Goal: Register for event/course

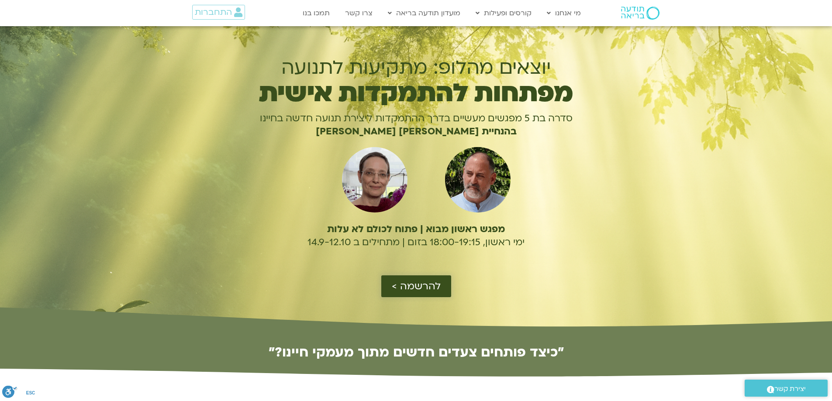
click at [417, 281] on span "להרשמה >" at bounding box center [416, 286] width 49 height 11
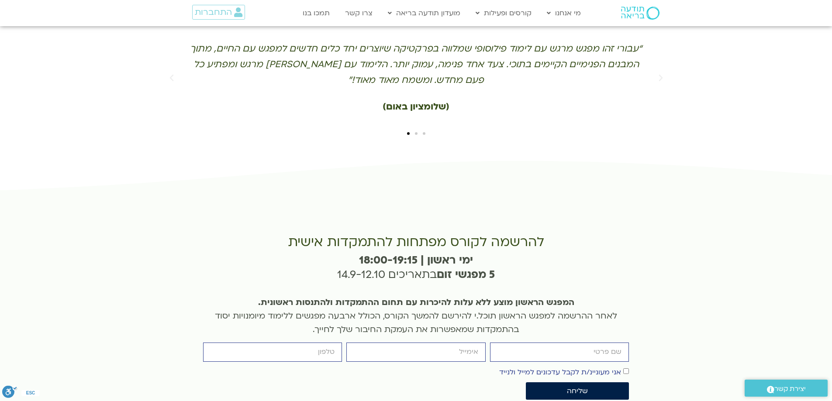
scroll to position [1921, 0]
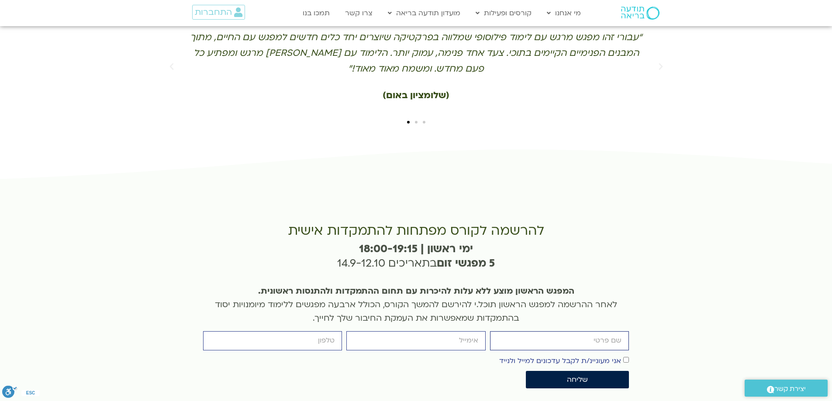
click at [533, 331] on input "firstname" at bounding box center [559, 340] width 139 height 19
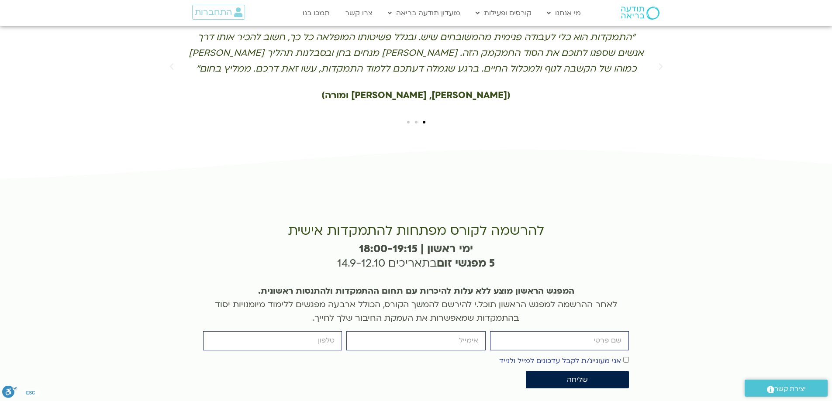
type input "[PERSON_NAME]"
type input "[EMAIL_ADDRESS][DOMAIN_NAME]"
type input "0547685596"
click at [630, 355] on div "אישור דיוור אני מעוניינ/ת לקבל עדכונים למייל ולנייד" at bounding box center [416, 361] width 430 height 12
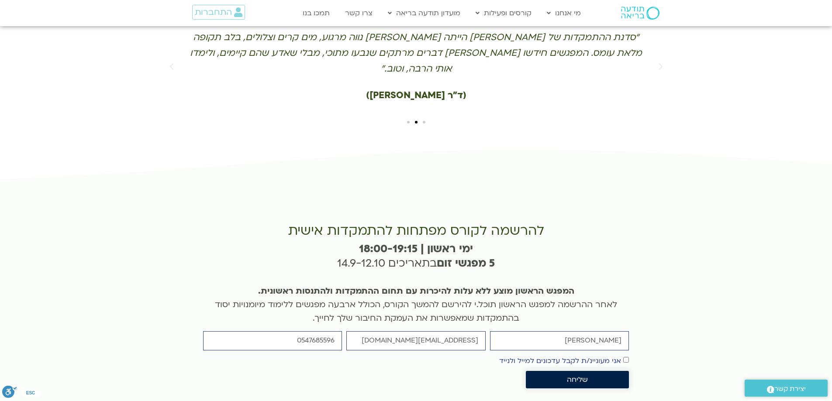
click at [580, 376] on span "שליחה" at bounding box center [577, 380] width 21 height 8
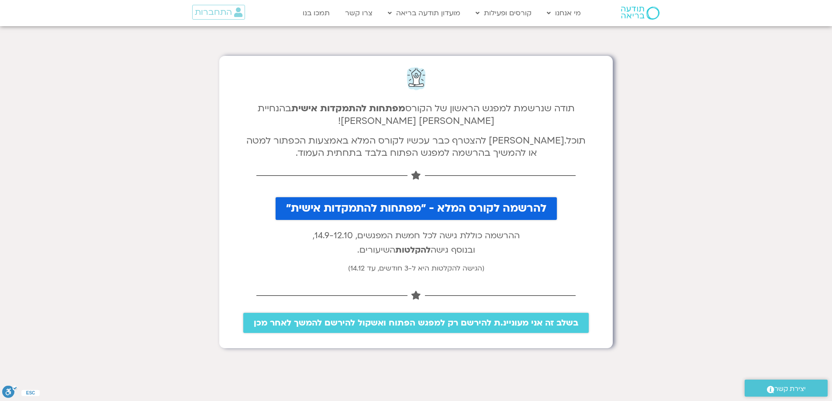
click at [327, 205] on span "להרשמה לקורס המלא - "מפתחות להתמקדות אישית"" at bounding box center [416, 209] width 260 height 12
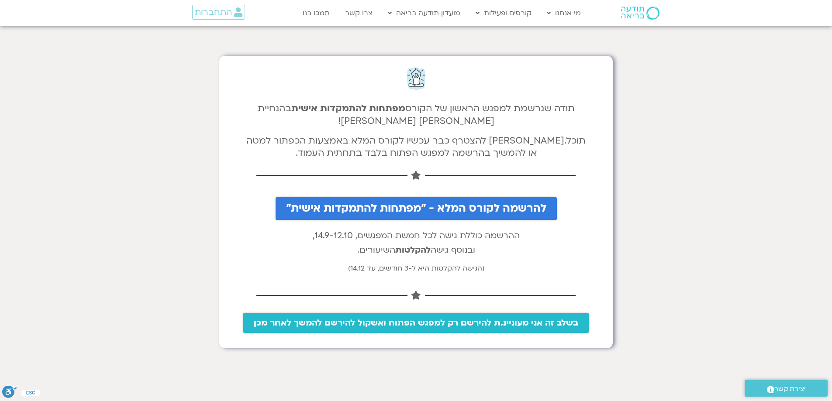
click at [395, 323] on span "בשלב זה אני מעוניינ.ת להירשם רק למפגש הפתוח ואשקול להירשם להמשך לאחר מכן" at bounding box center [416, 323] width 324 height 10
